Goal: Contribute content: Add original content to the website for others to see

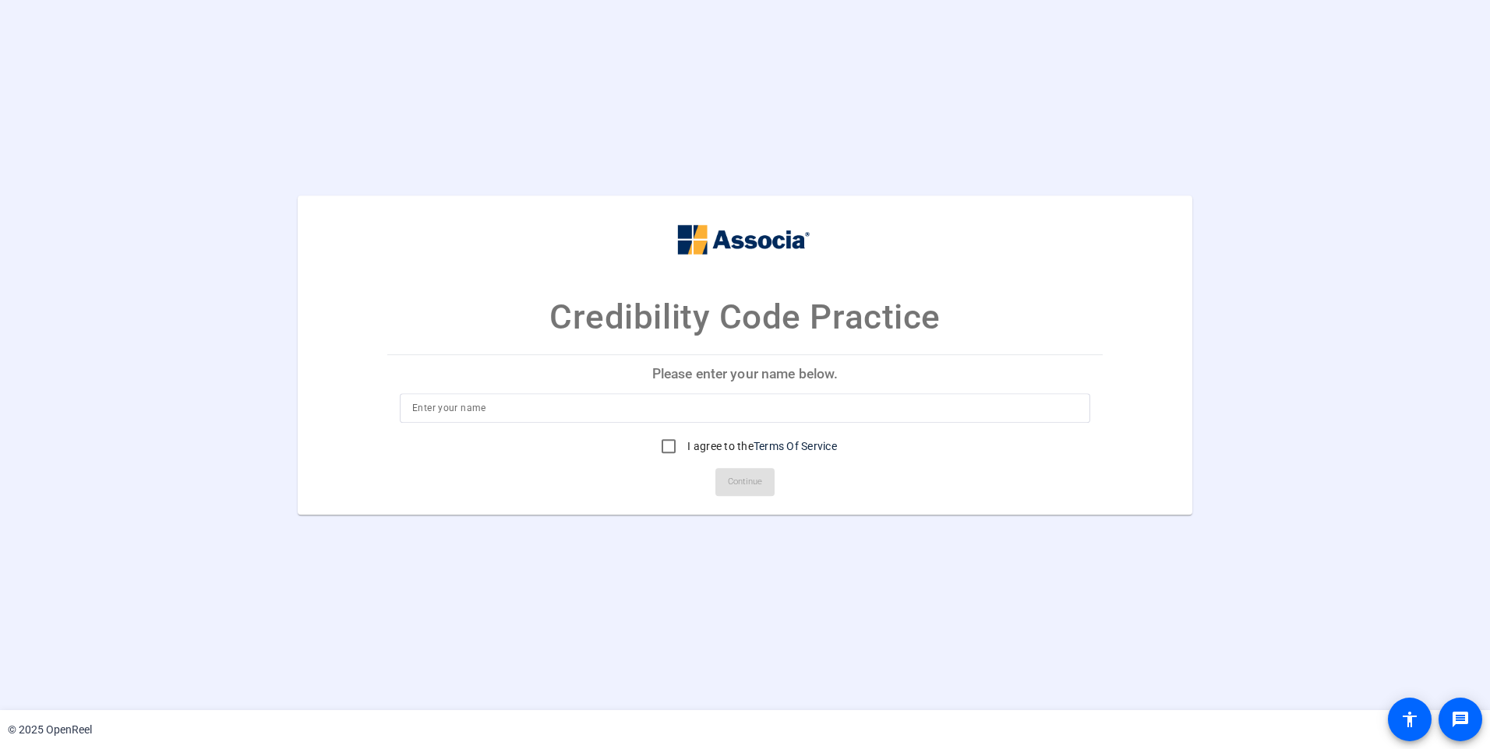
click at [701, 425] on div at bounding box center [745, 431] width 690 height 17
click at [706, 420] on div at bounding box center [744, 408] width 665 height 30
type input "Sarah"
click at [670, 445] on input "I agree to the Terms Of Service" at bounding box center [668, 446] width 31 height 31
checkbox input "true"
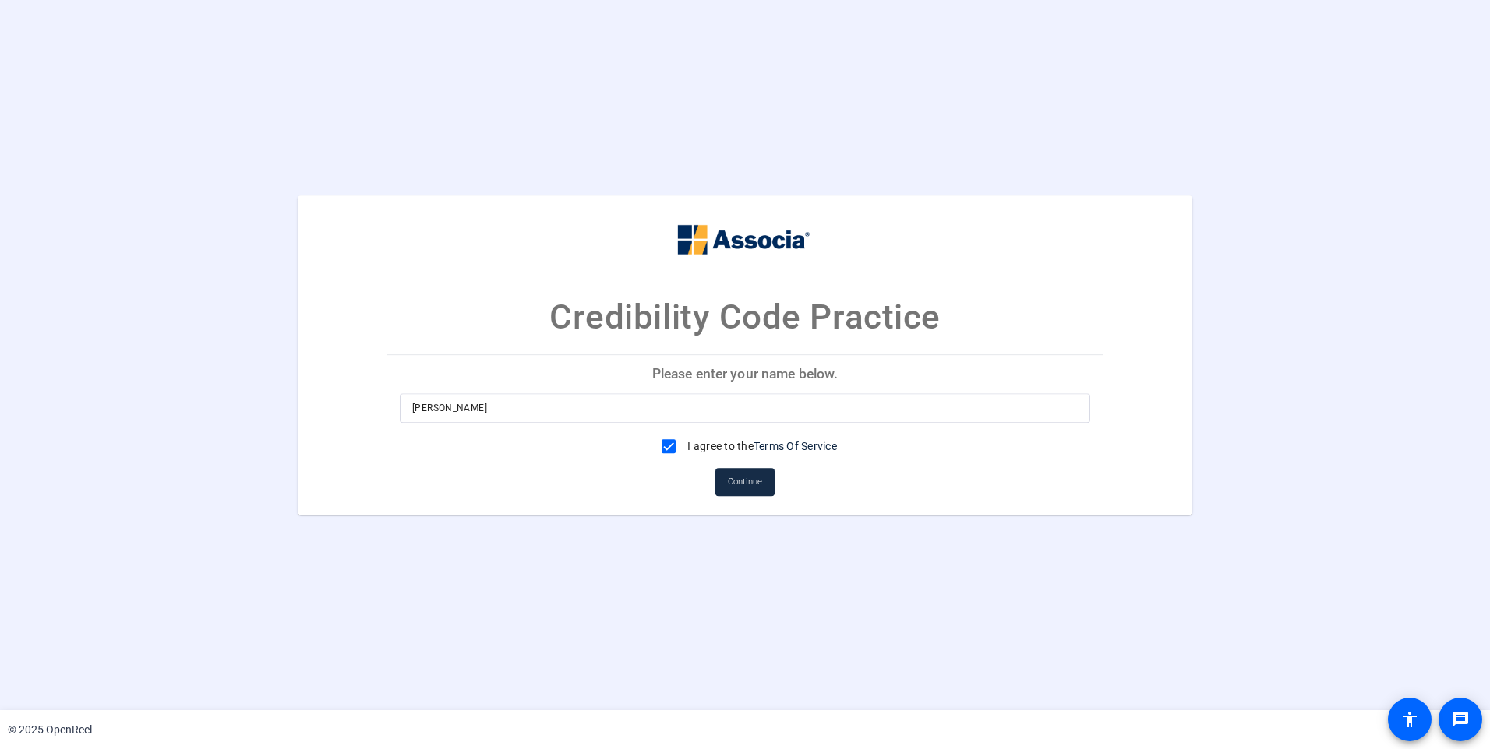
click at [745, 483] on span "Continue" at bounding box center [745, 482] width 34 height 23
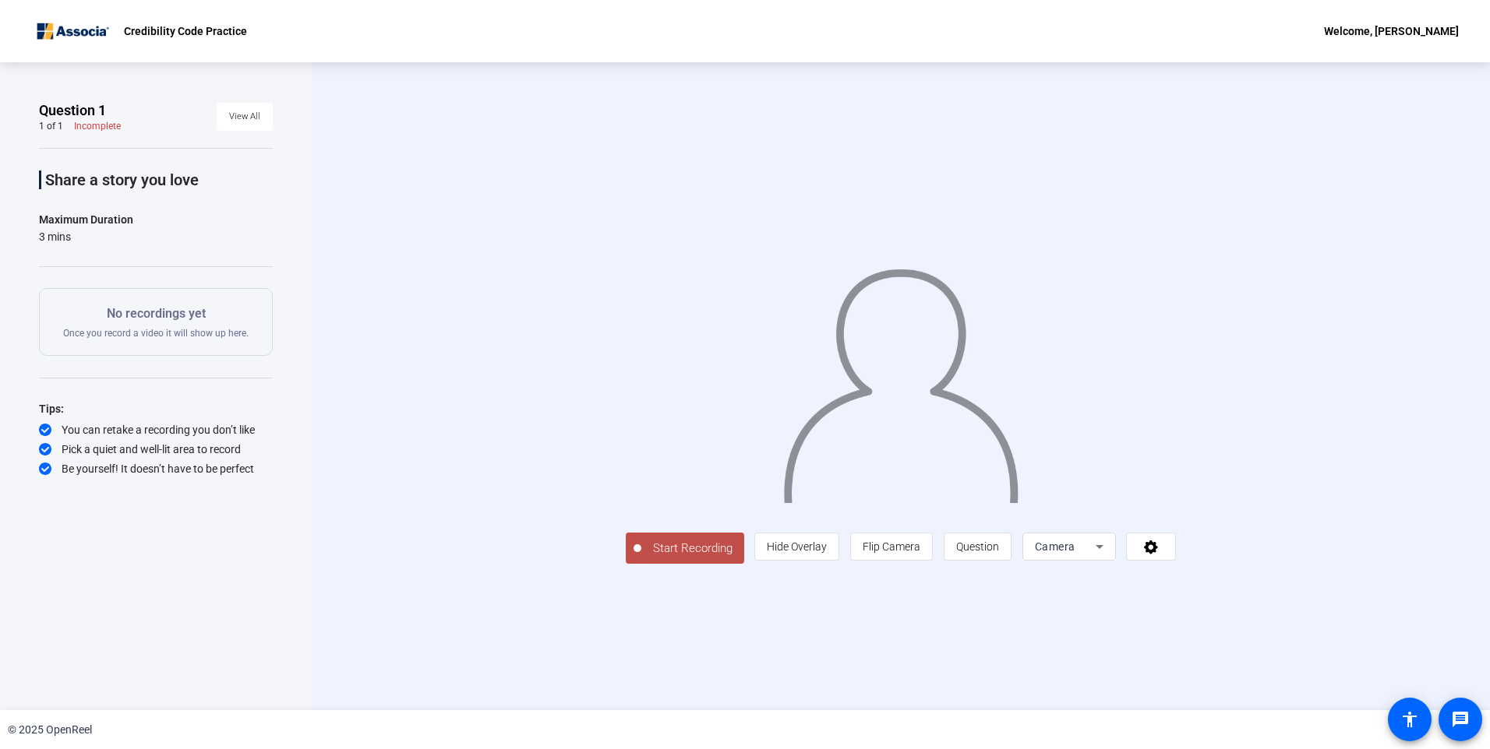
click at [641, 558] on span "Start Recording" at bounding box center [692, 549] width 103 height 18
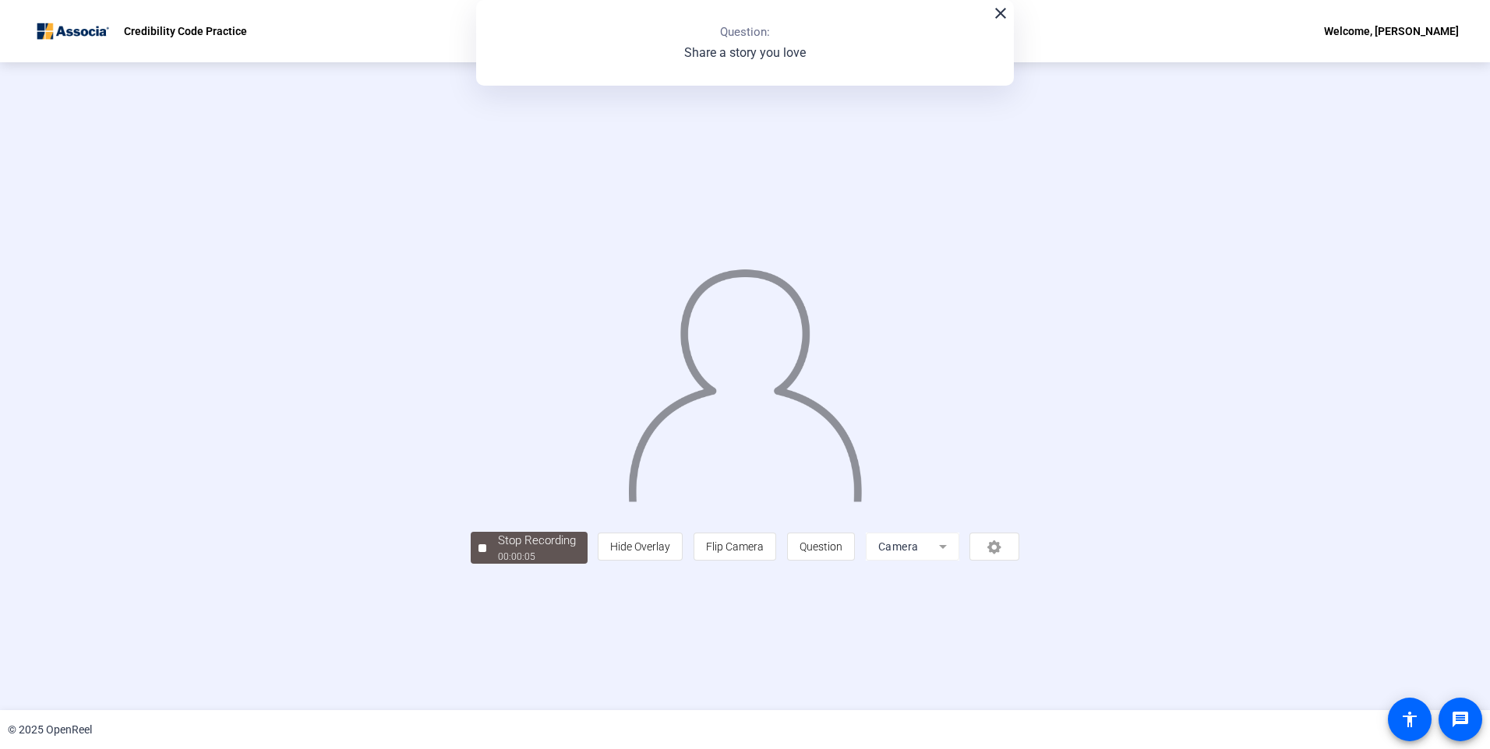
click at [1000, 20] on mat-icon "close" at bounding box center [1000, 13] width 19 height 19
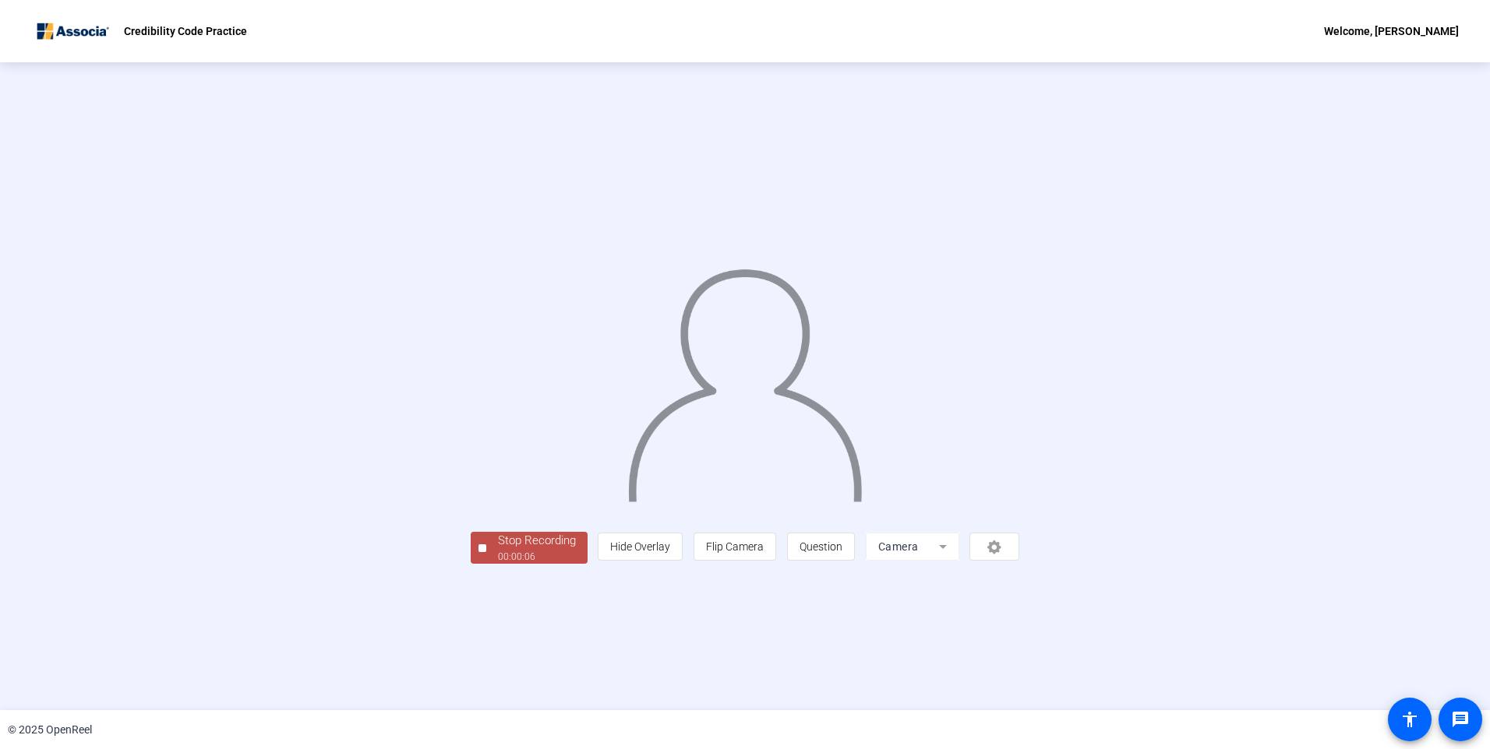
click at [478, 552] on div at bounding box center [482, 549] width 8 height 8
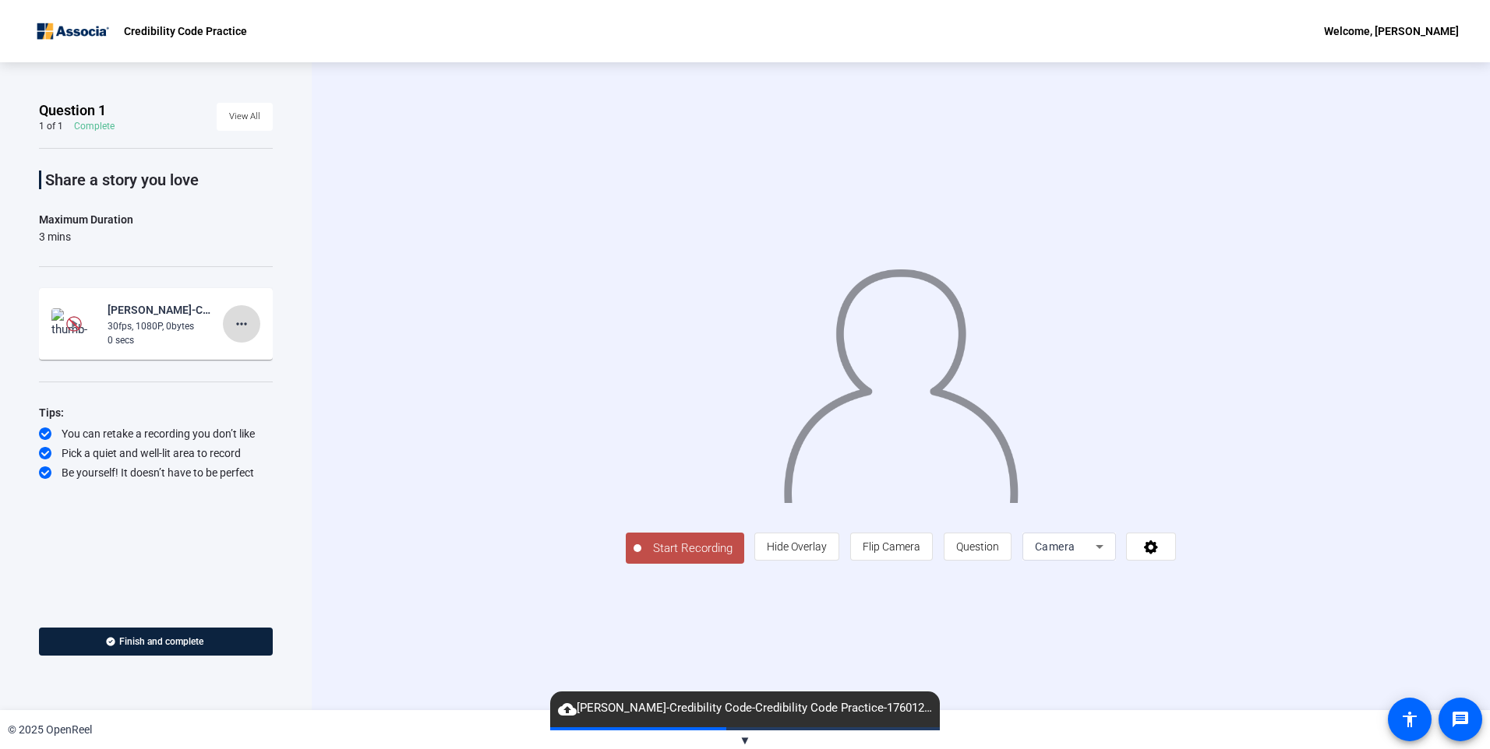
click at [249, 324] on mat-icon "more_horiz" at bounding box center [241, 324] width 19 height 19
click at [281, 359] on span "Delete clip" at bounding box center [266, 356] width 62 height 19
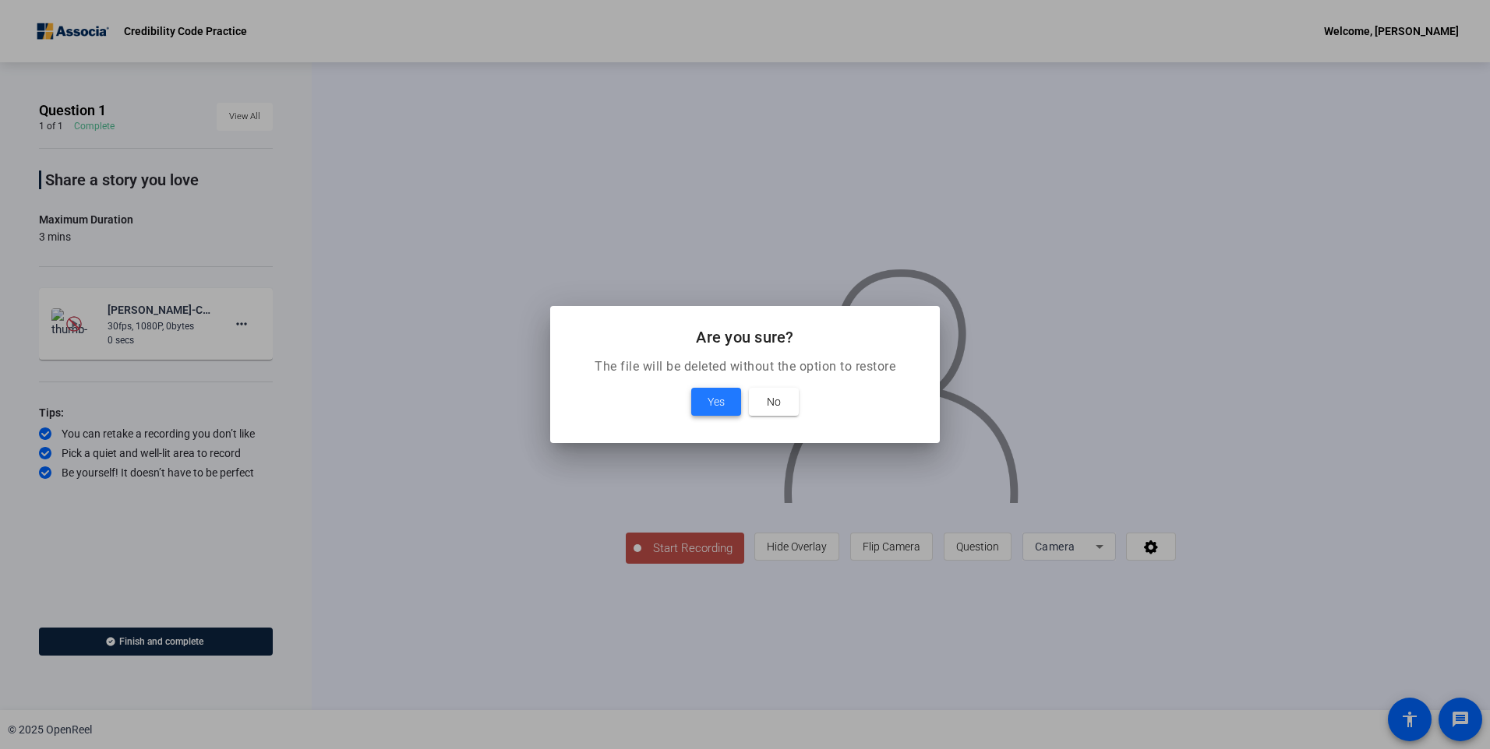
click at [712, 404] on span "Yes" at bounding box center [715, 402] width 17 height 19
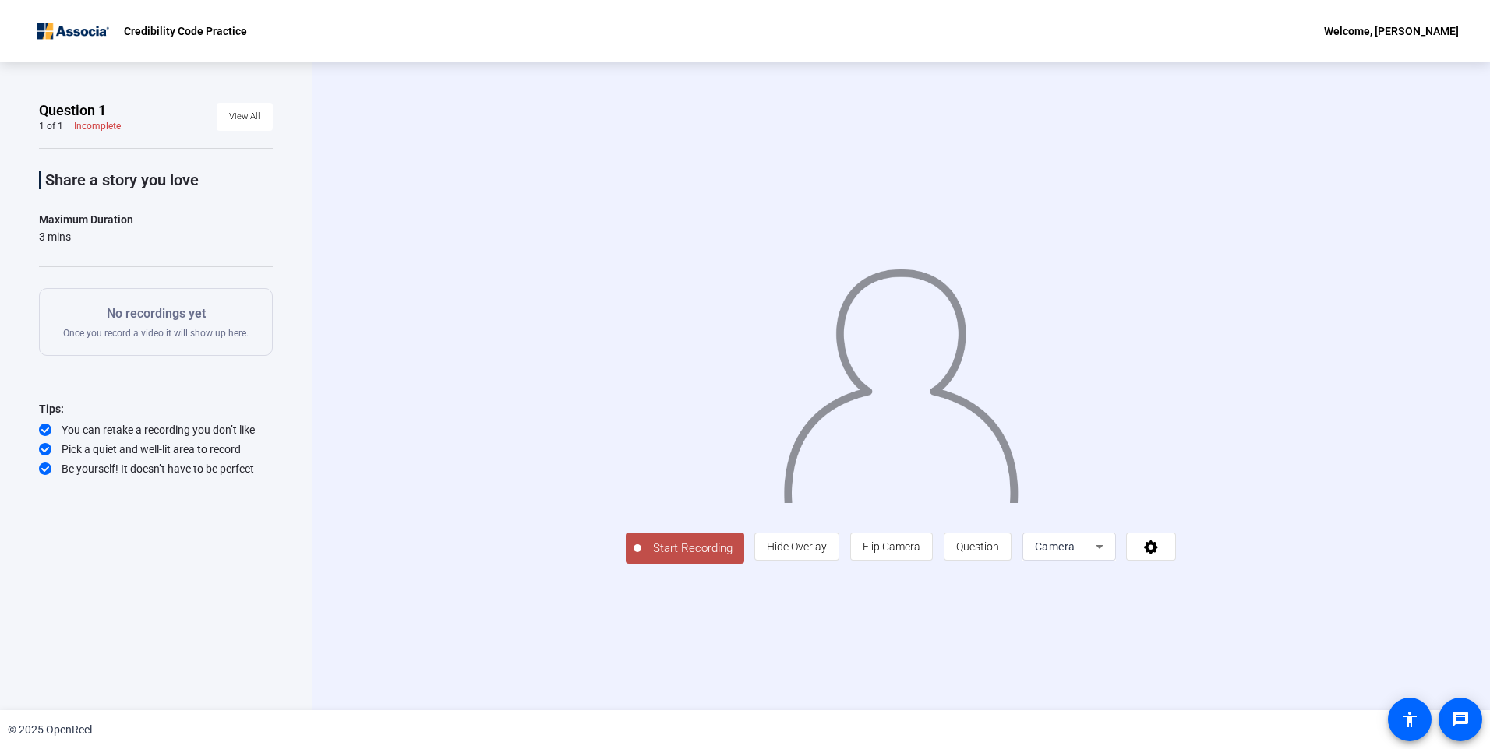
click at [703, 554] on span "Start Recording" at bounding box center [692, 549] width 103 height 18
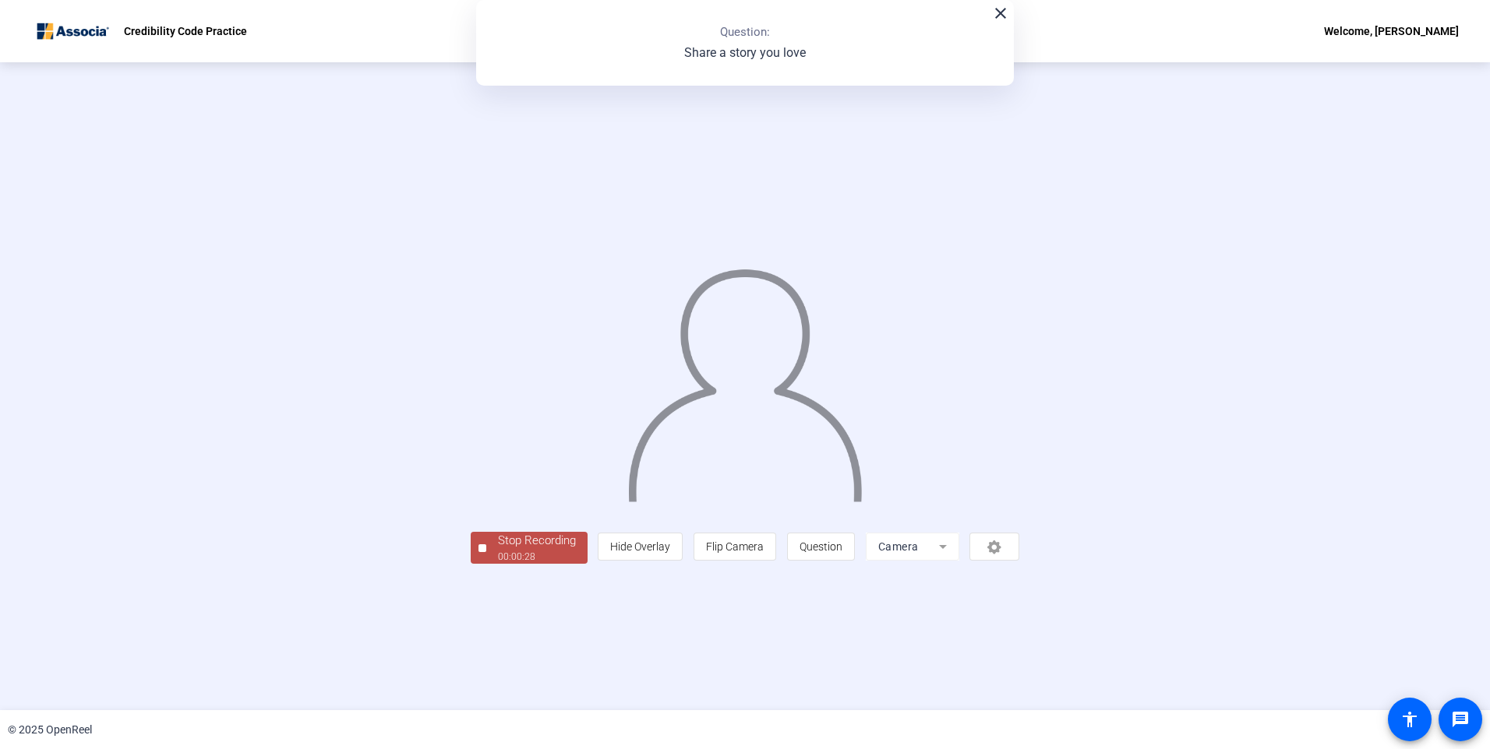
click at [478, 547] on div at bounding box center [482, 549] width 8 height 8
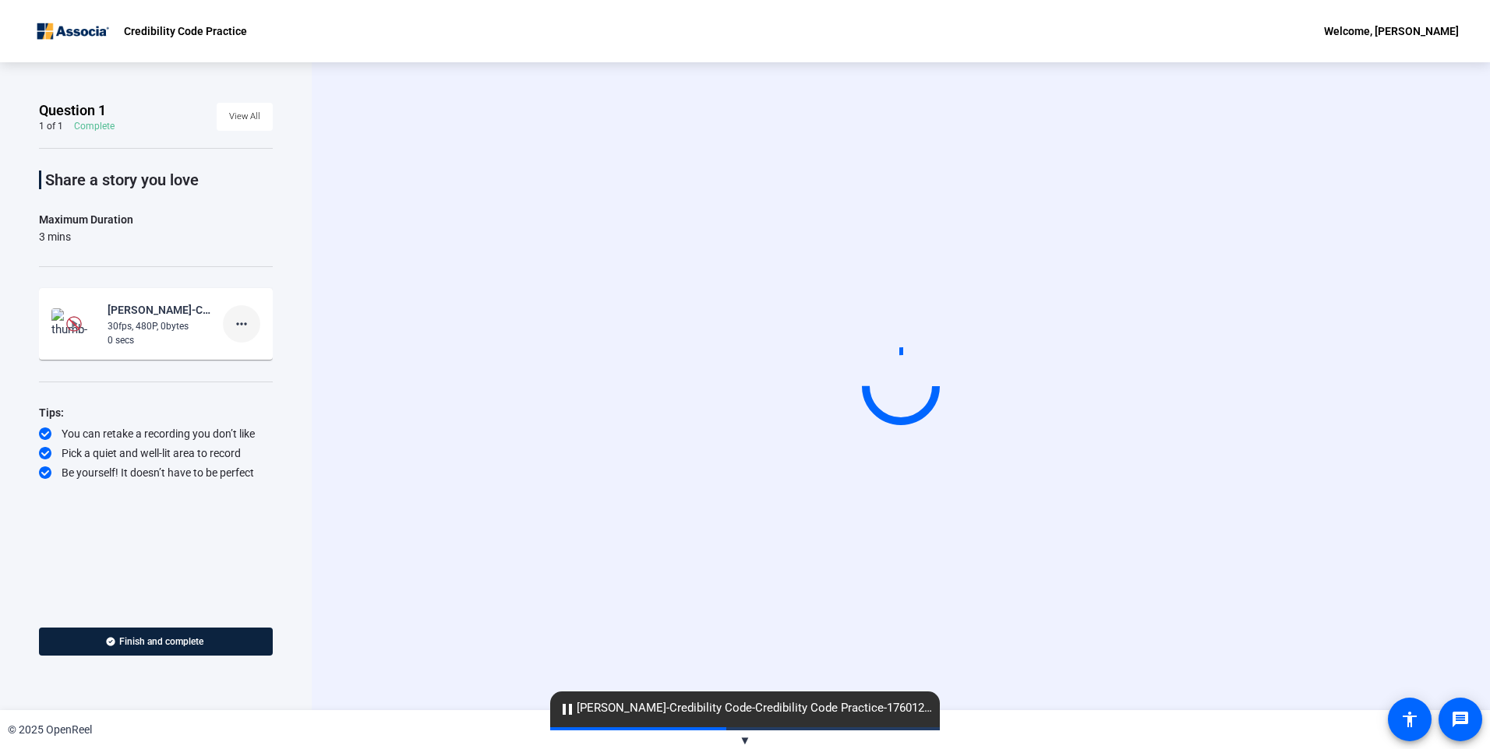
click at [245, 322] on mat-icon "more_horiz" at bounding box center [241, 324] width 19 height 19
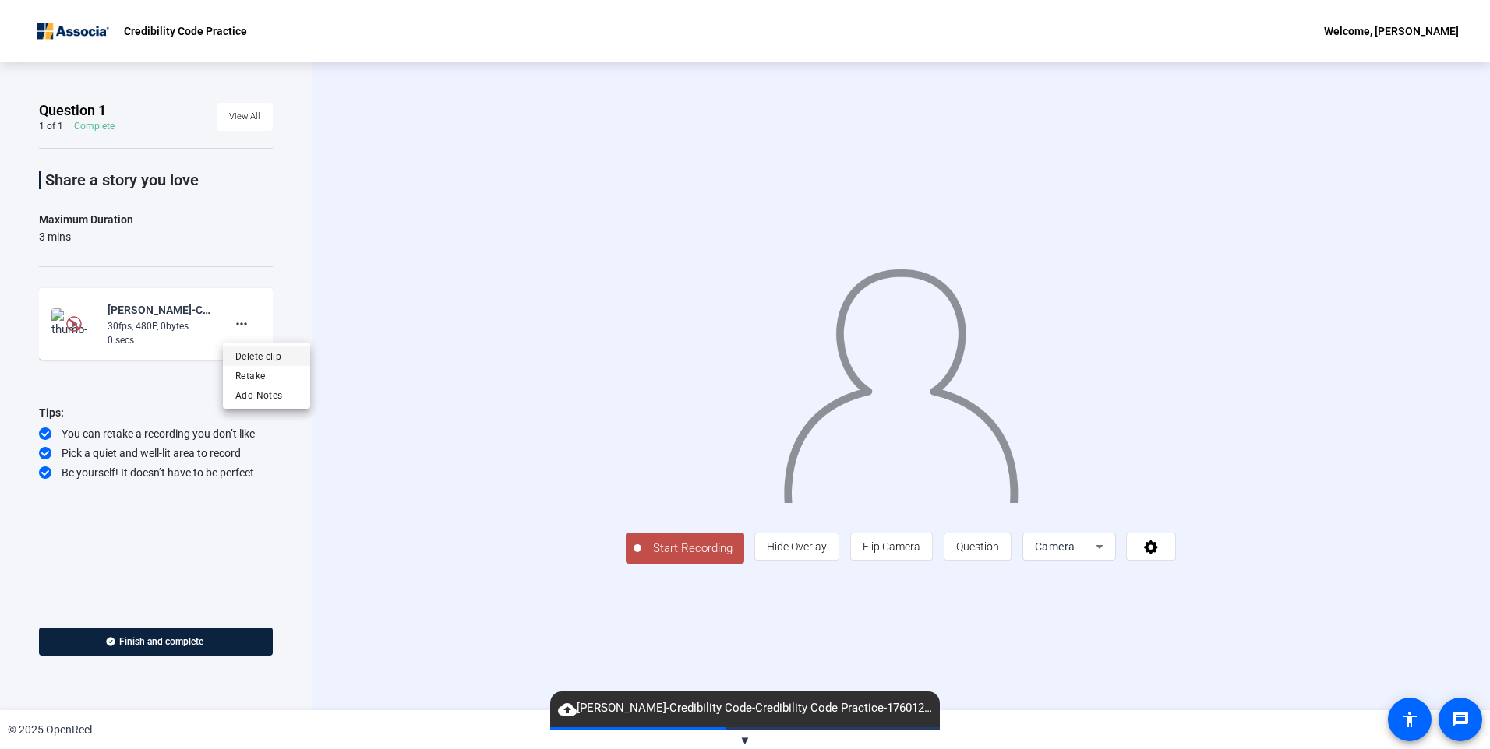
click at [264, 358] on span "Delete clip" at bounding box center [266, 356] width 62 height 19
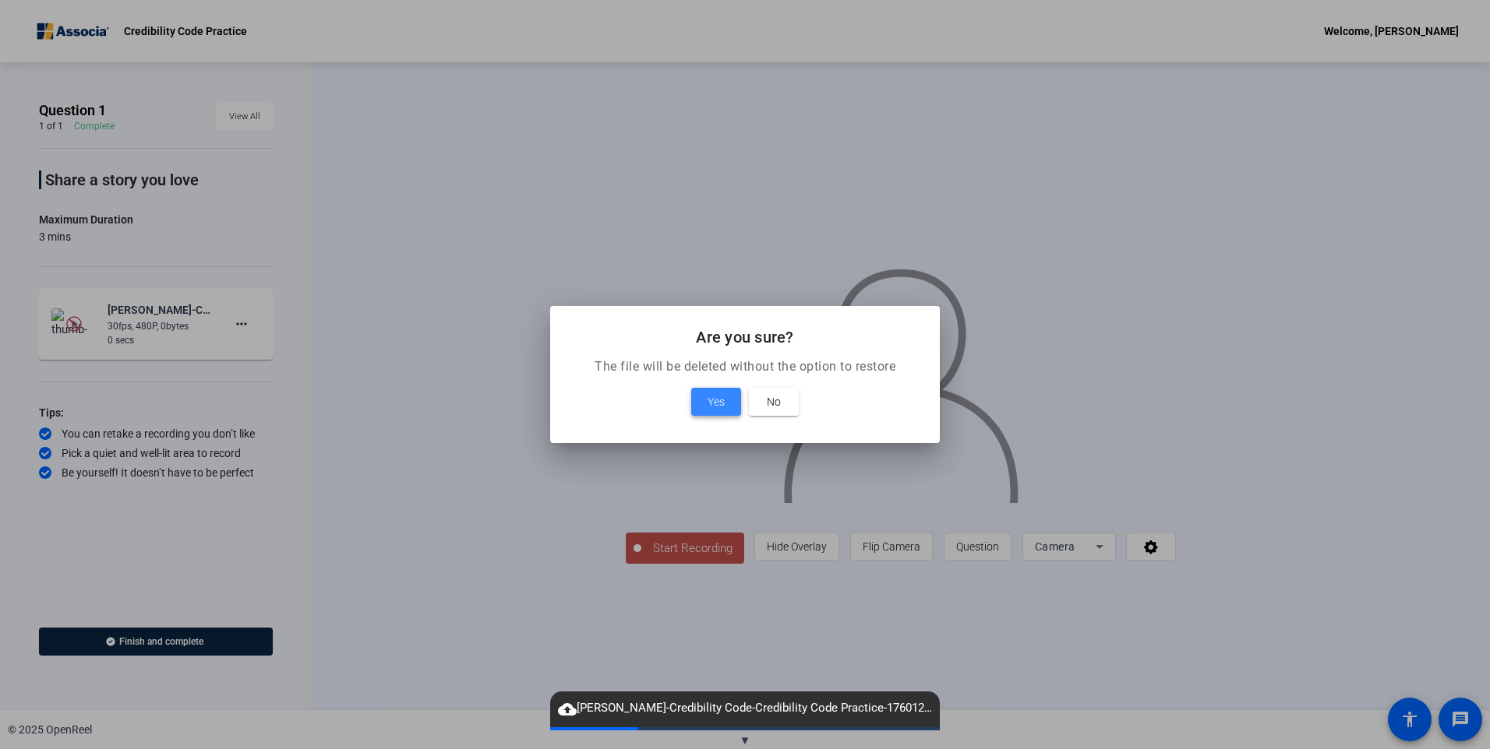
click at [703, 407] on span at bounding box center [716, 401] width 50 height 37
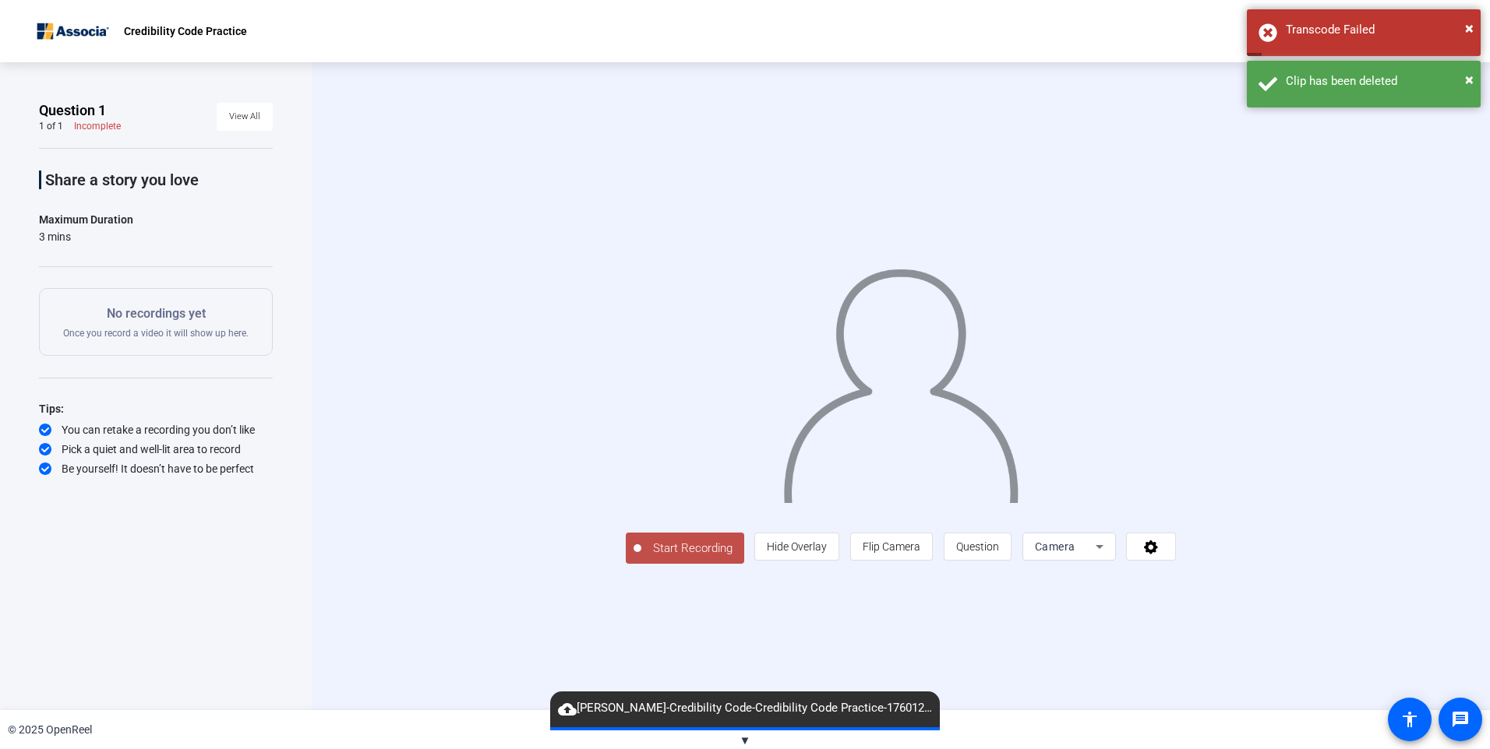
click at [698, 553] on span "Start Recording" at bounding box center [692, 549] width 103 height 18
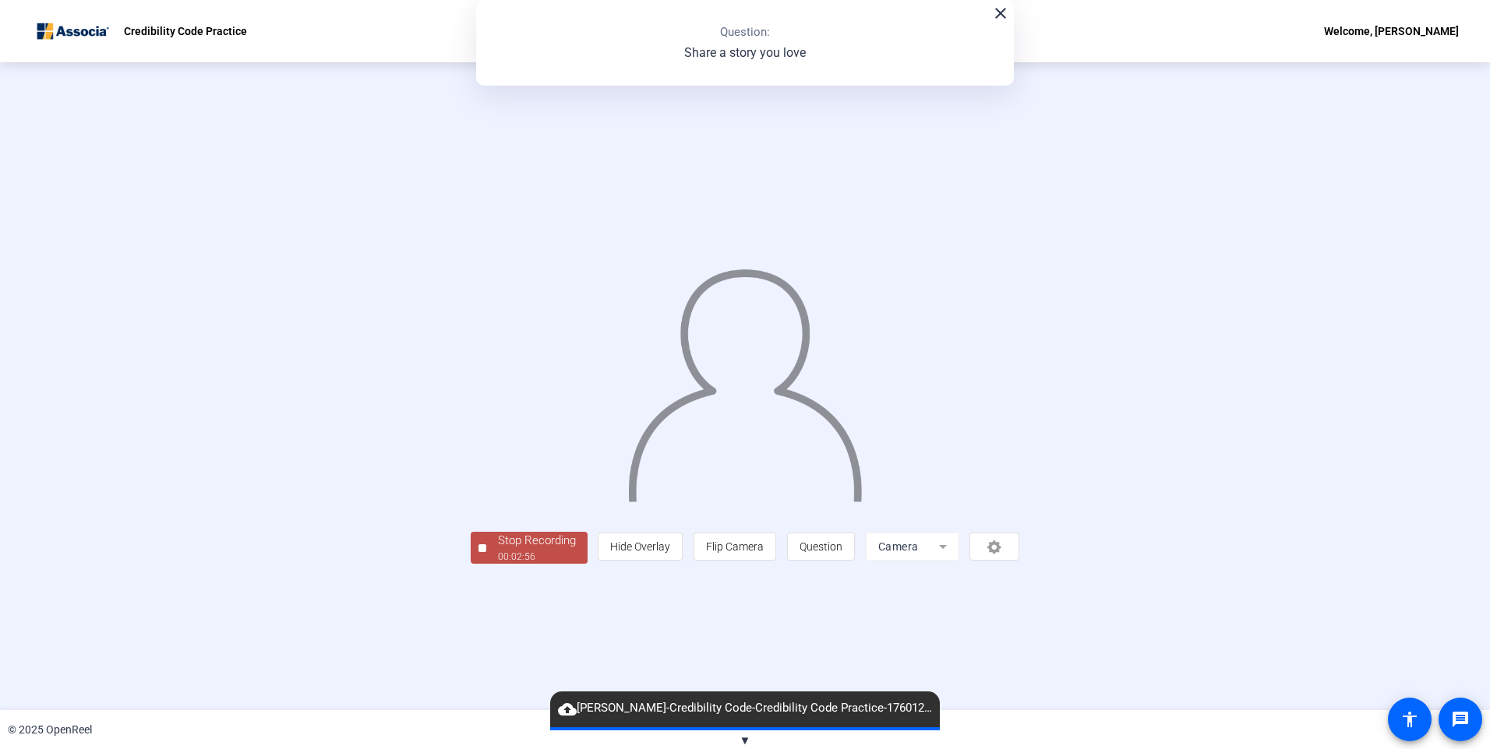
click at [546, 559] on div "00:02:56" at bounding box center [537, 557] width 78 height 14
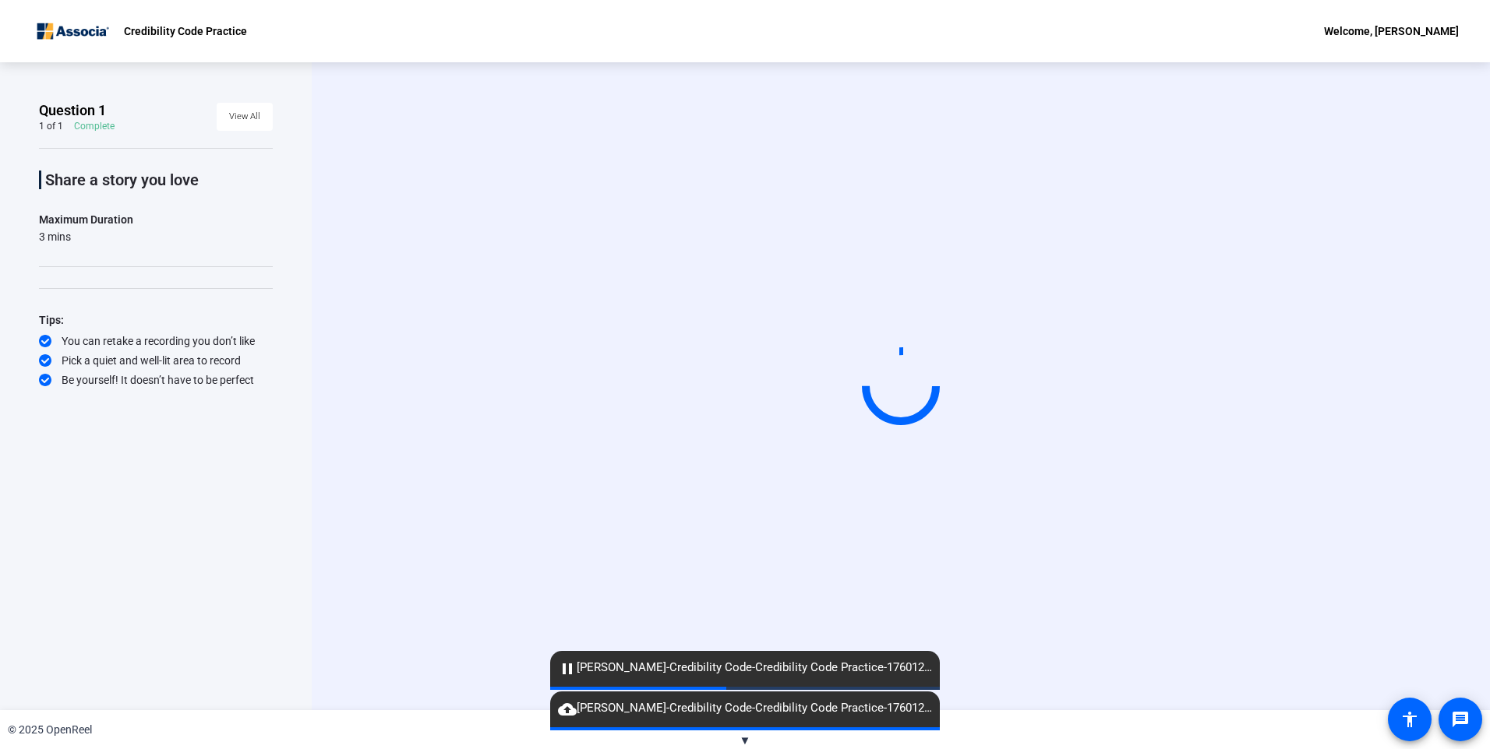
click at [749, 740] on span "▼" at bounding box center [745, 741] width 12 height 14
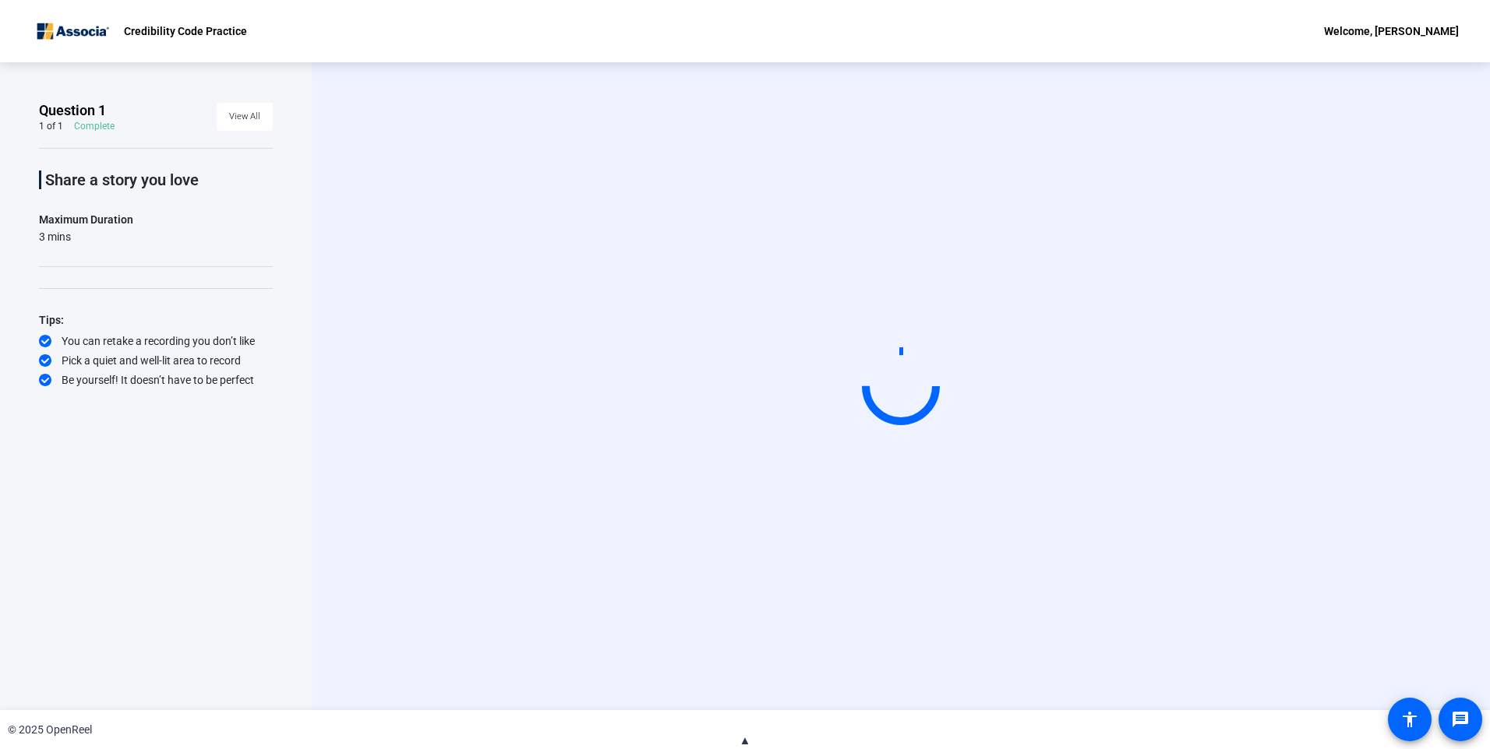
click at [746, 740] on span "▲" at bounding box center [745, 741] width 12 height 14
